Goal: Find specific fact: Find specific fact

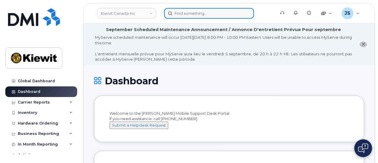
click at [196, 13] on input at bounding box center [209, 13] width 90 height 11
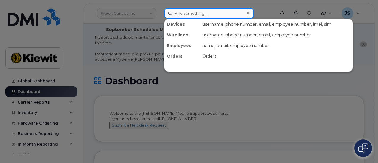
paste input "557104"
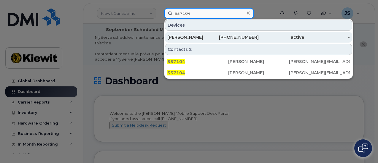
type input "557104"
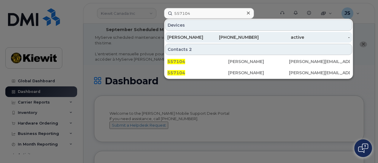
click at [189, 36] on div "DAVID FRIEDENBACH" at bounding box center [190, 37] width 46 height 6
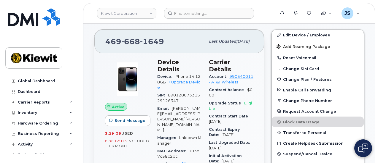
scroll to position [119, 0]
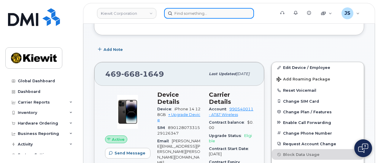
click at [199, 11] on input at bounding box center [209, 13] width 90 height 11
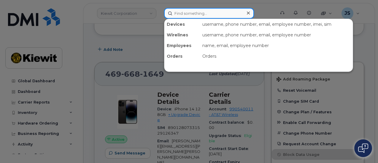
paste input "325365"
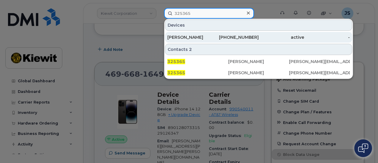
type input "325365"
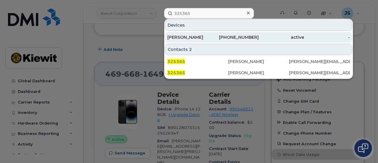
click at [215, 37] on div "[PHONE_NUMBER]" at bounding box center [236, 37] width 46 height 6
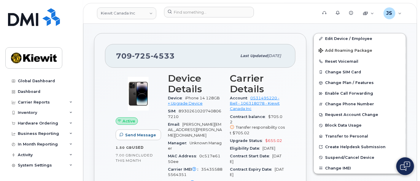
scroll to position [132, 0]
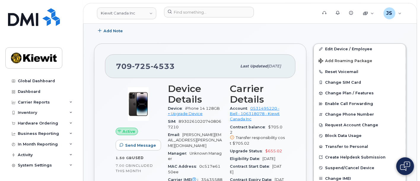
click at [368, 30] on div "Add Note" at bounding box center [250, 31] width 312 height 11
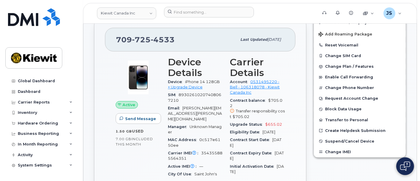
scroll to position [197, 0]
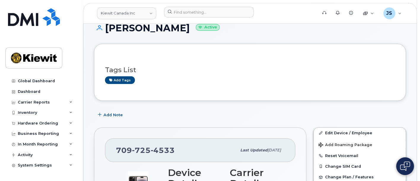
scroll to position [33, 0]
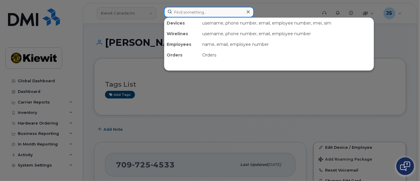
click at [179, 15] on input at bounding box center [209, 12] width 90 height 11
paste input "709-764-7113"
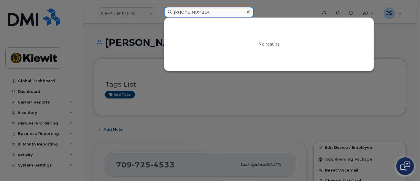
drag, startPoint x: 240, startPoint y: 13, endPoint x: 164, endPoint y: 5, distance: 76.0
click at [164, 7] on div "709-764-7113 No results" at bounding box center [238, 13] width 159 height 13
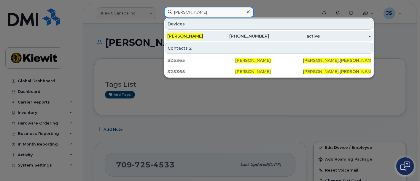
type input "justin randell"
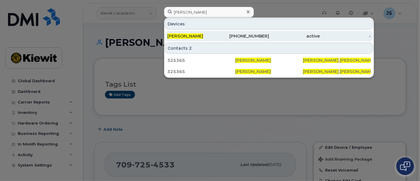
click at [201, 37] on div "[PERSON_NAME]" at bounding box center [192, 36] width 51 height 6
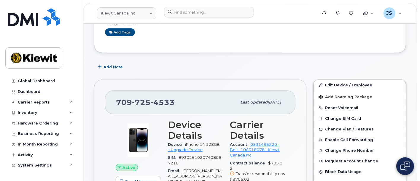
scroll to position [132, 0]
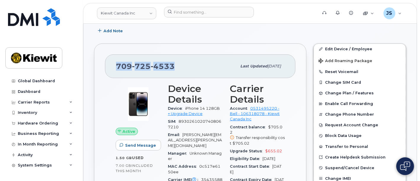
drag, startPoint x: 186, startPoint y: 66, endPoint x: 99, endPoint y: 67, distance: 86.6
copy span "709 725 4533"
click at [264, 21] on header "Kiewit Canada Inc Support Alerts Knowledge Base Quicklinks Suspend / Cancel Dev…" at bounding box center [250, 13] width 334 height 21
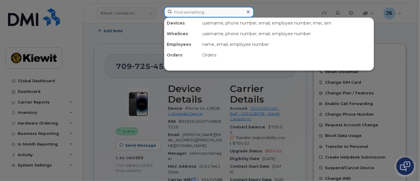
click at [191, 9] on input at bounding box center [209, 12] width 90 height 11
paste input "325365"
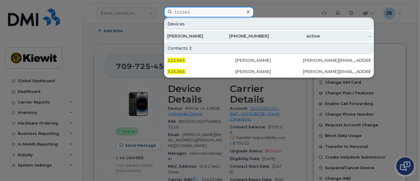
type input "325365"
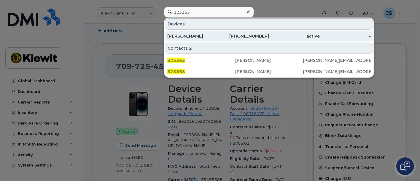
click at [320, 40] on div "active" at bounding box center [345, 36] width 51 height 11
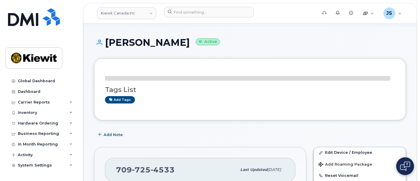
scroll to position [99, 0]
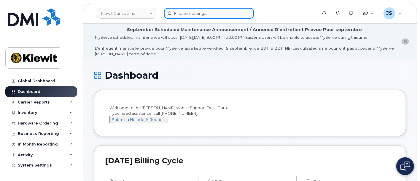
click at [188, 16] on input at bounding box center [209, 13] width 90 height 11
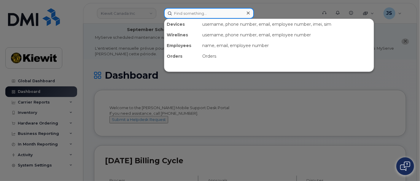
paste input "445550"
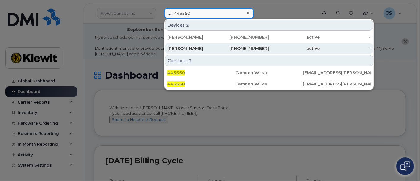
type input "445550"
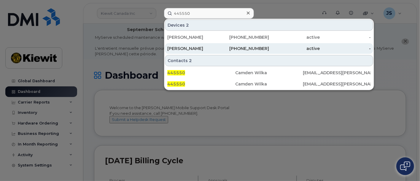
click at [263, 52] on div "531-232-7746" at bounding box center [243, 48] width 51 height 11
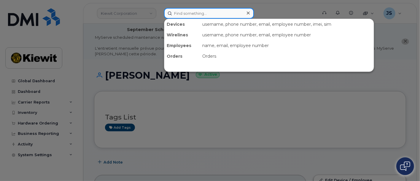
click at [191, 13] on input at bounding box center [209, 13] width 90 height 11
paste input "496635"
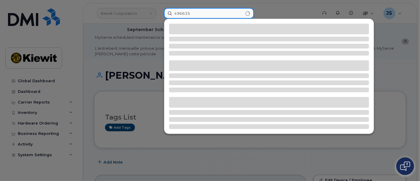
type input "496635"
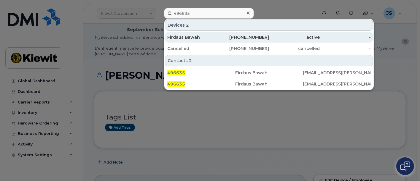
click at [218, 41] on div "Firdaus Bawah" at bounding box center [243, 37] width 51 height 11
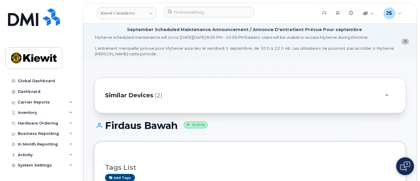
click at [194, 6] on header "[PERSON_NAME] Canada Inc Support Alerts Knowledge Base Quicklinks Suspend / Can…" at bounding box center [250, 13] width 334 height 21
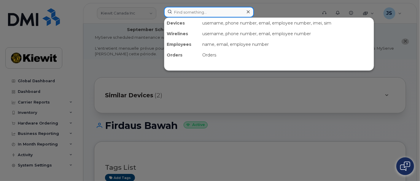
click at [200, 13] on input at bounding box center [209, 12] width 90 height 11
paste input "587-429-3539"
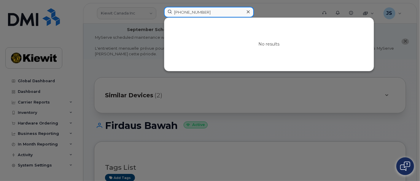
click at [184, 14] on input "587-429-3539" at bounding box center [209, 12] width 90 height 11
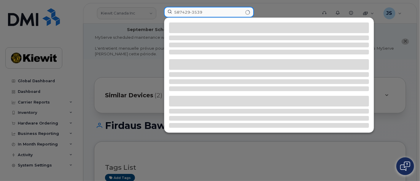
click at [191, 13] on input "587429-3539" at bounding box center [209, 12] width 90 height 11
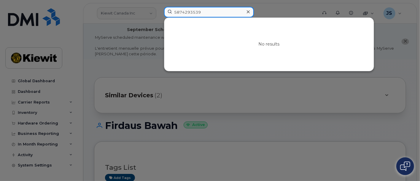
type input "5874293539"
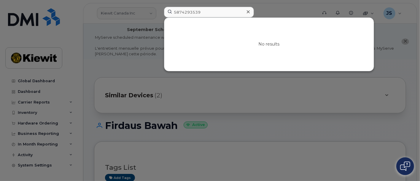
click at [246, 10] on div at bounding box center [248, 12] width 9 height 9
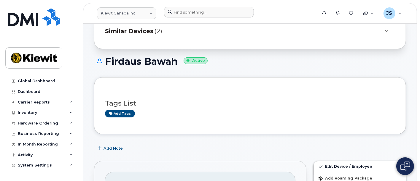
scroll to position [132, 0]
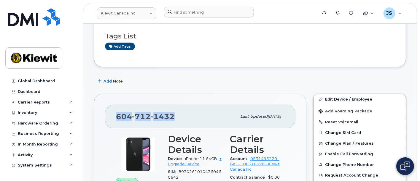
drag, startPoint x: 174, startPoint y: 116, endPoint x: 109, endPoint y: 113, distance: 65.0
click at [109, 113] on div "604 712 1432 Last updated Jul 08, 2025" at bounding box center [200, 117] width 190 height 24
copy span "604 712 1432"
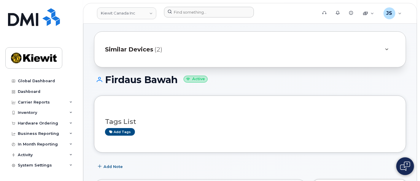
scroll to position [99, 0]
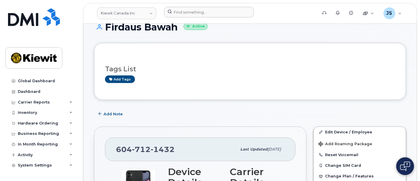
click at [196, 18] on div at bounding box center [238, 13] width 159 height 13
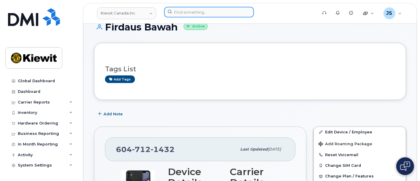
click at [247, 14] on div at bounding box center [209, 12] width 90 height 11
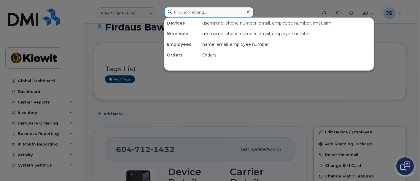
paste input "534244"
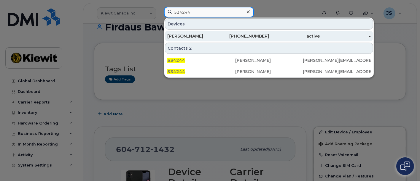
type input "534244"
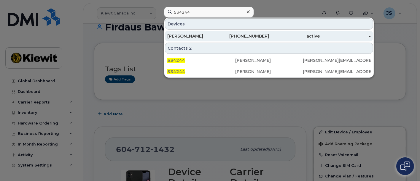
click at [218, 41] on div "JAIPRAKASH BHUJANGRAO BHALE" at bounding box center [243, 36] width 51 height 11
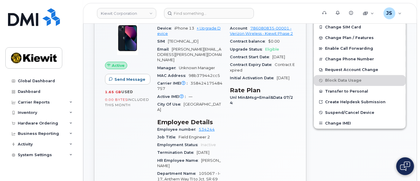
scroll to position [132, 0]
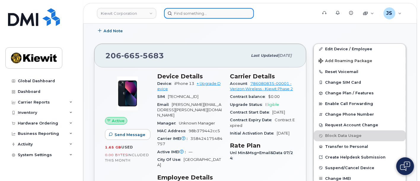
click at [225, 18] on input at bounding box center [209, 13] width 90 height 11
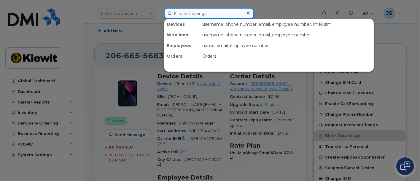
paste input "533073"
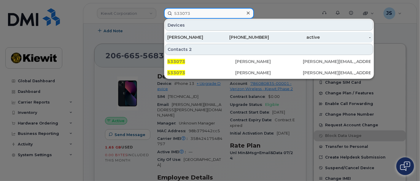
type input "533073"
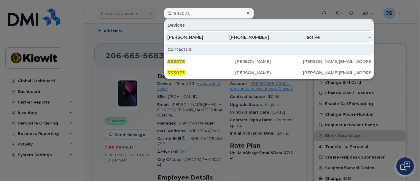
click at [223, 34] on div "[PHONE_NUMBER]" at bounding box center [243, 37] width 51 height 6
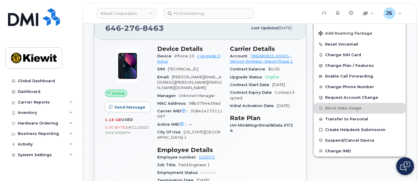
scroll to position [93, 0]
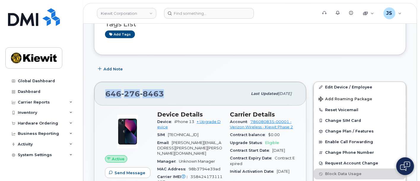
drag, startPoint x: 168, startPoint y: 92, endPoint x: 91, endPoint y: 90, distance: 77.1
copy span "[PHONE_NUMBER]"
click at [159, 95] on span "8463" at bounding box center [152, 94] width 24 height 9
drag, startPoint x: 167, startPoint y: 96, endPoint x: 103, endPoint y: 94, distance: 64.3
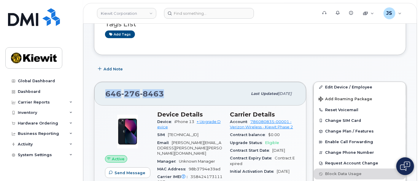
click at [103, 94] on div "646 276 8463 Last updated Aug 08, 2025" at bounding box center [200, 94] width 212 height 24
copy span "646 276 8463"
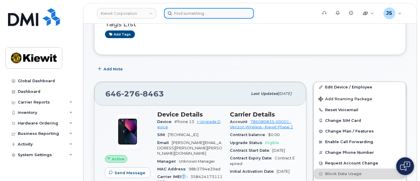
click at [186, 12] on input at bounding box center [209, 13] width 90 height 11
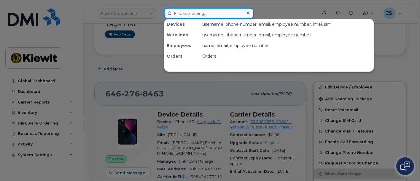
paste input "00582662"
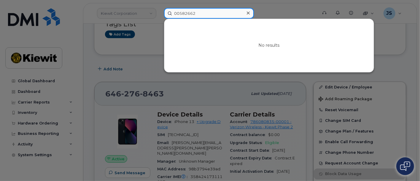
drag, startPoint x: 180, startPoint y: 13, endPoint x: 171, endPoint y: 13, distance: 9.2
click at [171, 13] on input "00582662" at bounding box center [209, 13] width 90 height 11
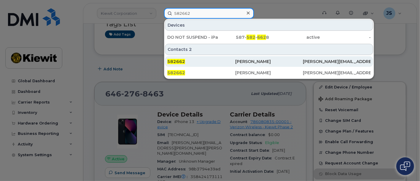
type input "582662"
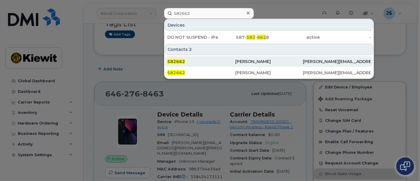
click at [235, 65] on div "582662" at bounding box center [269, 61] width 68 height 11
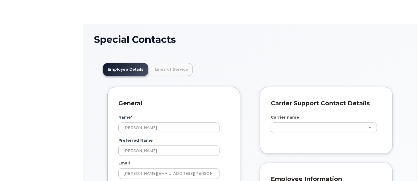
scroll to position [18, 0]
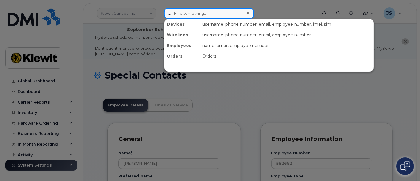
click at [200, 15] on input at bounding box center [209, 13] width 90 height 11
paste input "[PHONE_NUMBER]"
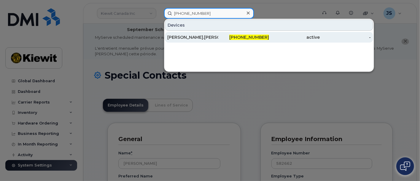
type input "[PHONE_NUMBER]"
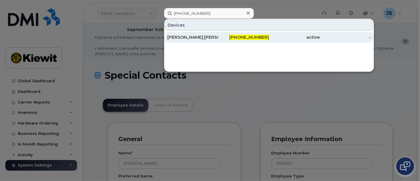
click at [320, 41] on div "active" at bounding box center [345, 37] width 51 height 11
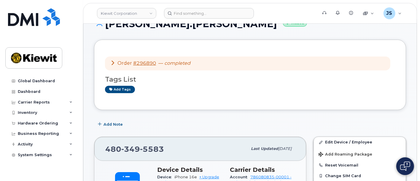
scroll to position [99, 0]
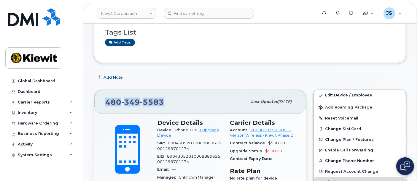
drag, startPoint x: 167, startPoint y: 99, endPoint x: 102, endPoint y: 97, distance: 65.2
click at [102, 97] on div "[PHONE_NUMBER] Last updated [DATE]" at bounding box center [200, 102] width 212 height 24
copy span "[PHONE_NUMBER]"
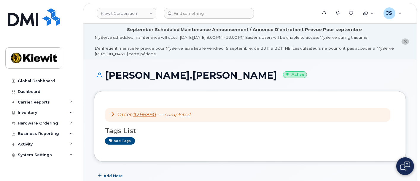
scroll to position [132, 0]
